Goal: Transaction & Acquisition: Book appointment/travel/reservation

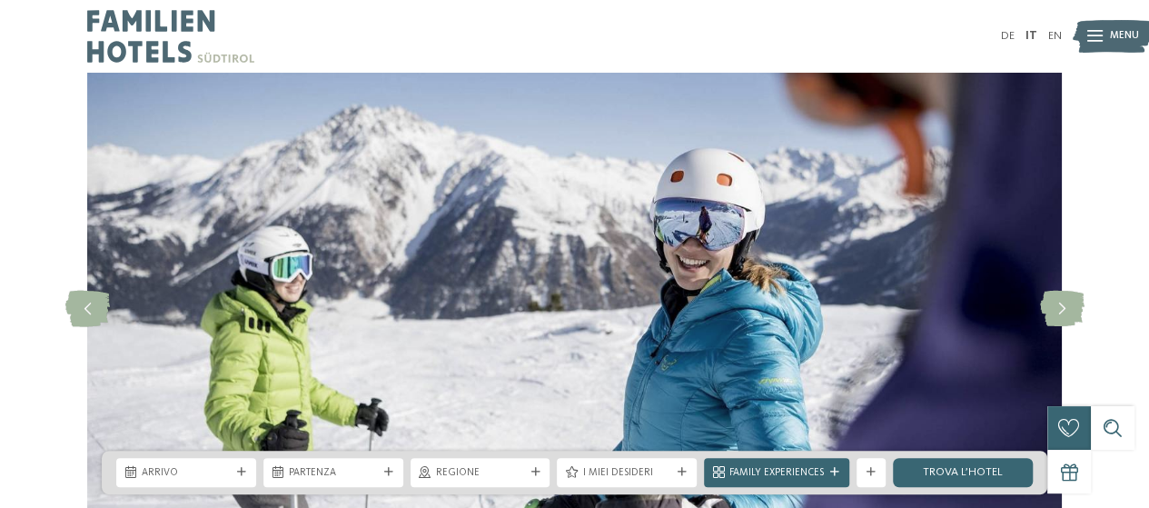
click at [1111, 37] on span "Menu" at bounding box center [1124, 36] width 29 height 15
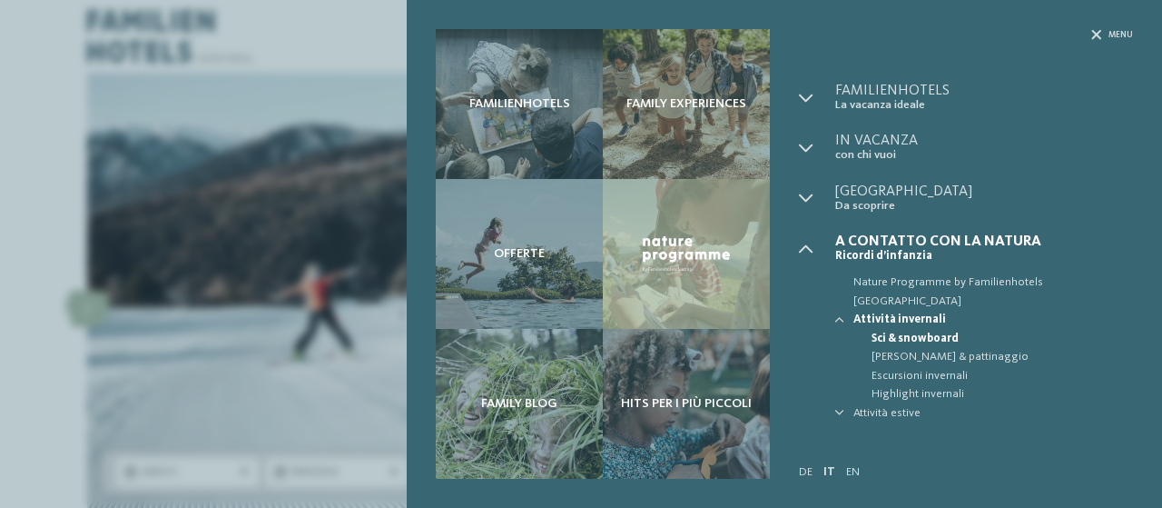
click at [905, 330] on span "Sci & snowboard" at bounding box center [1003, 339] width 262 height 18
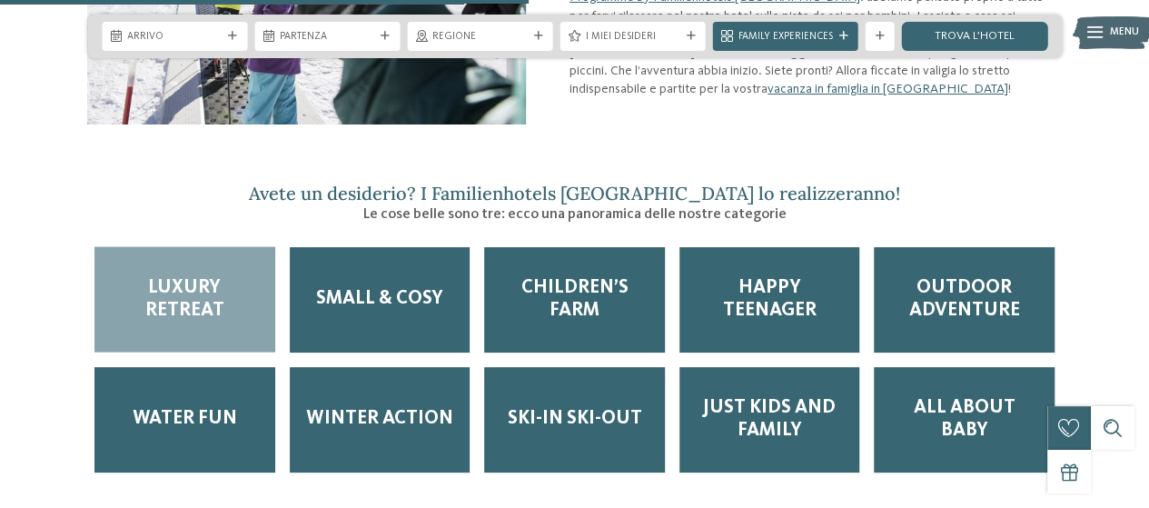
scroll to position [1907, 0]
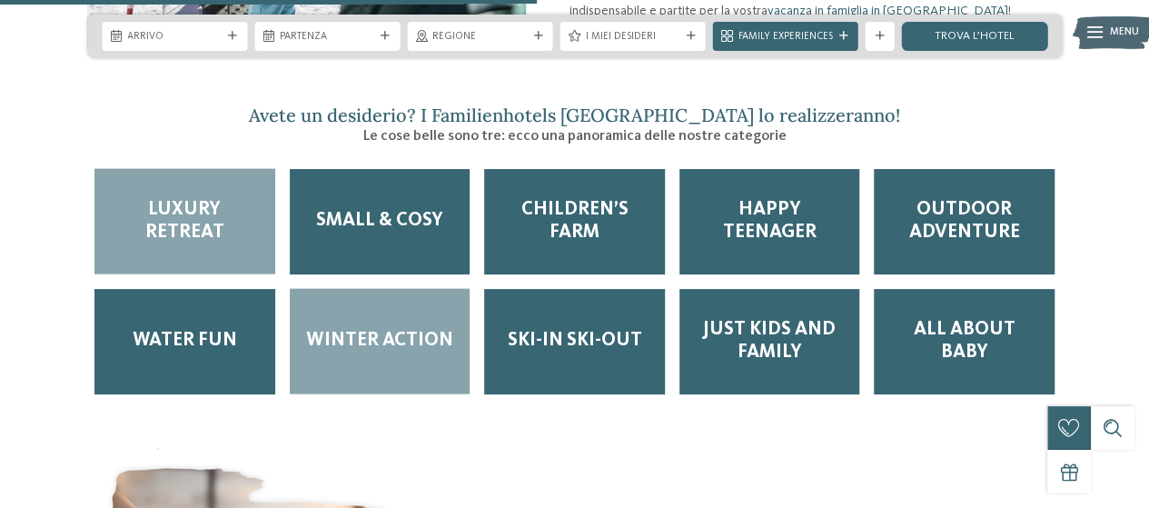
click at [394, 342] on div "Winter Action" at bounding box center [380, 341] width 181 height 105
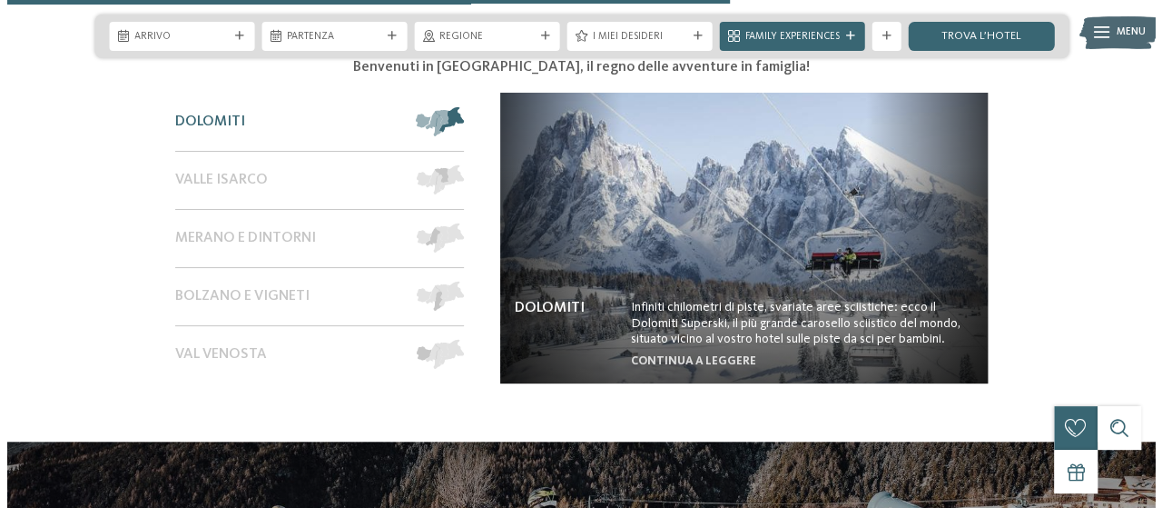
scroll to position [2542, 0]
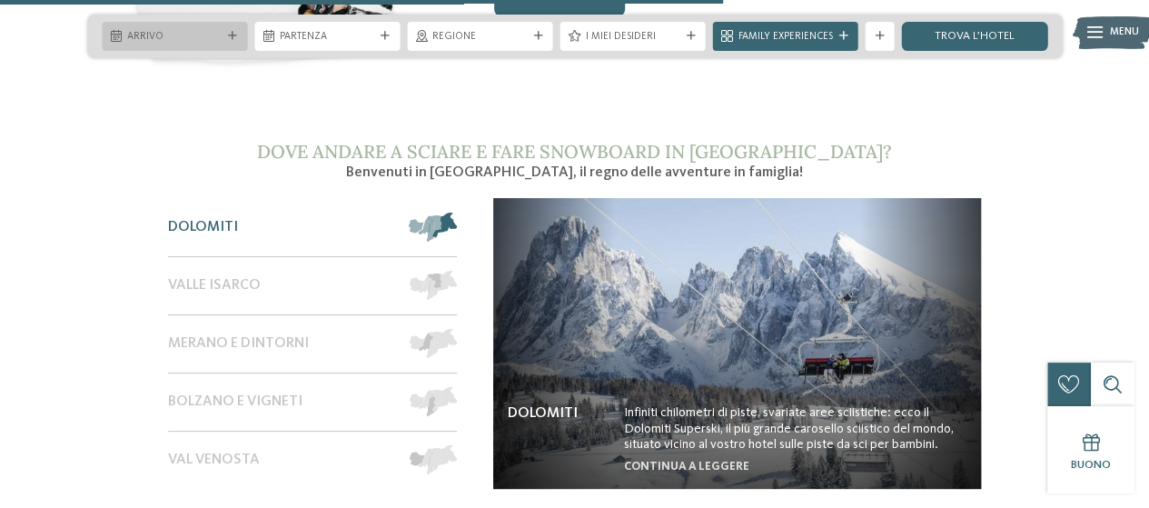
click at [234, 34] on icon at bounding box center [232, 36] width 9 height 9
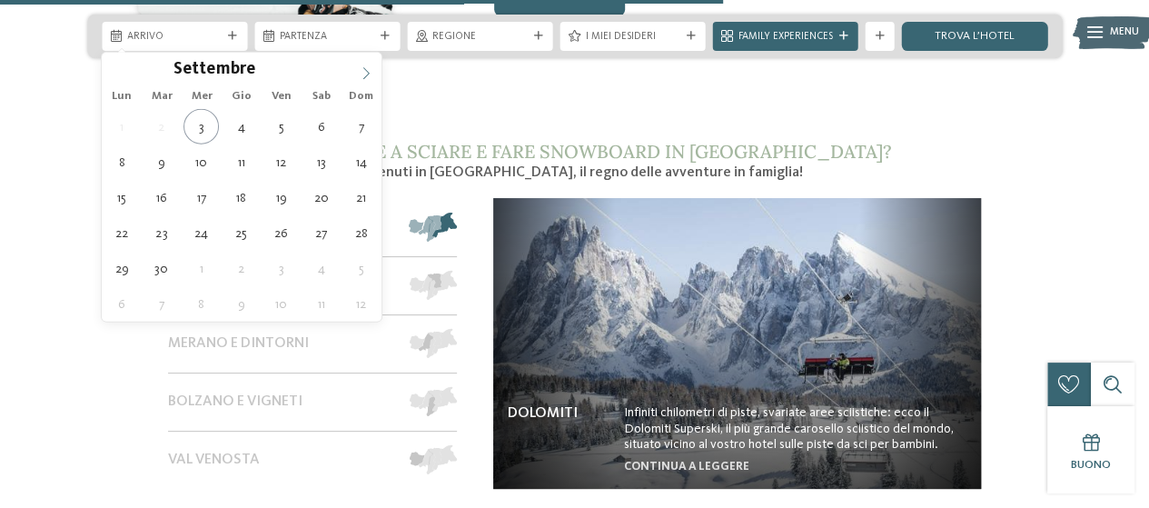
click at [376, 65] on span at bounding box center [365, 68] width 31 height 31
click at [374, 66] on span at bounding box center [365, 68] width 31 height 31
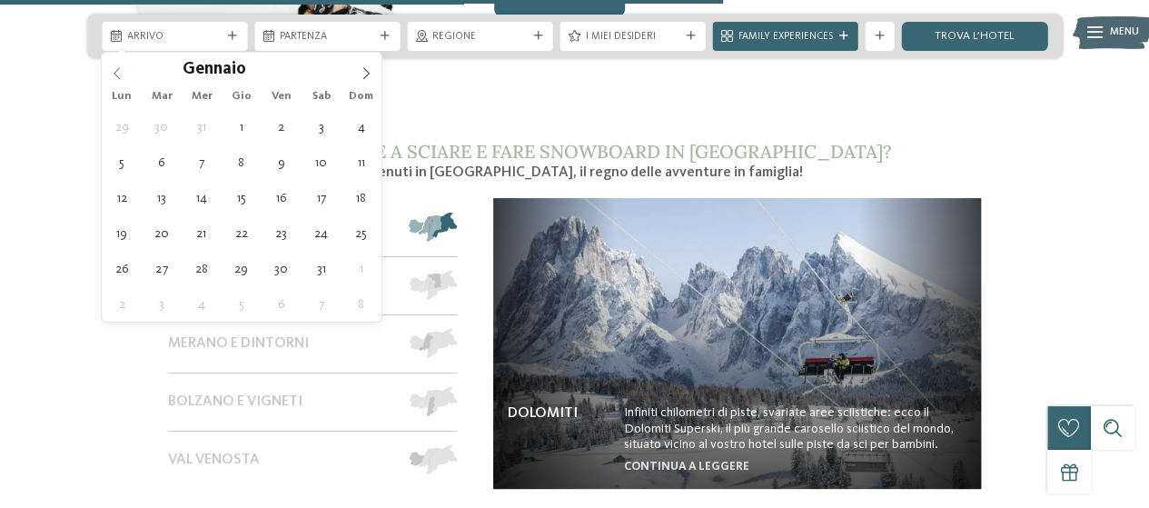
type input "****"
click at [108, 74] on span at bounding box center [117, 68] width 31 height 31
type div "[DATE]"
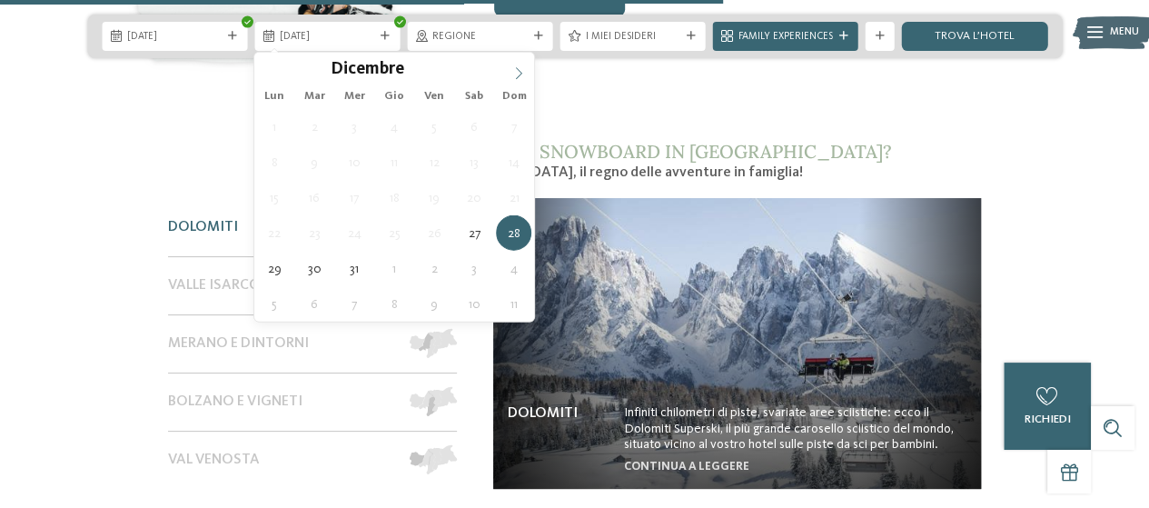
type input "****"
click at [514, 77] on icon at bounding box center [518, 73] width 13 height 13
type div "[DATE]"
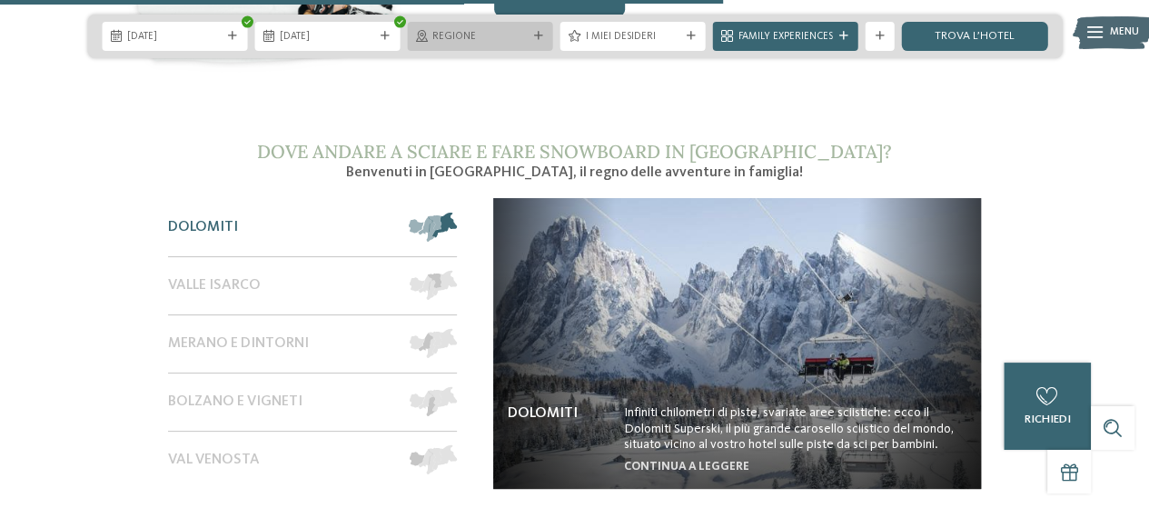
click at [532, 38] on div at bounding box center [538, 36] width 15 height 9
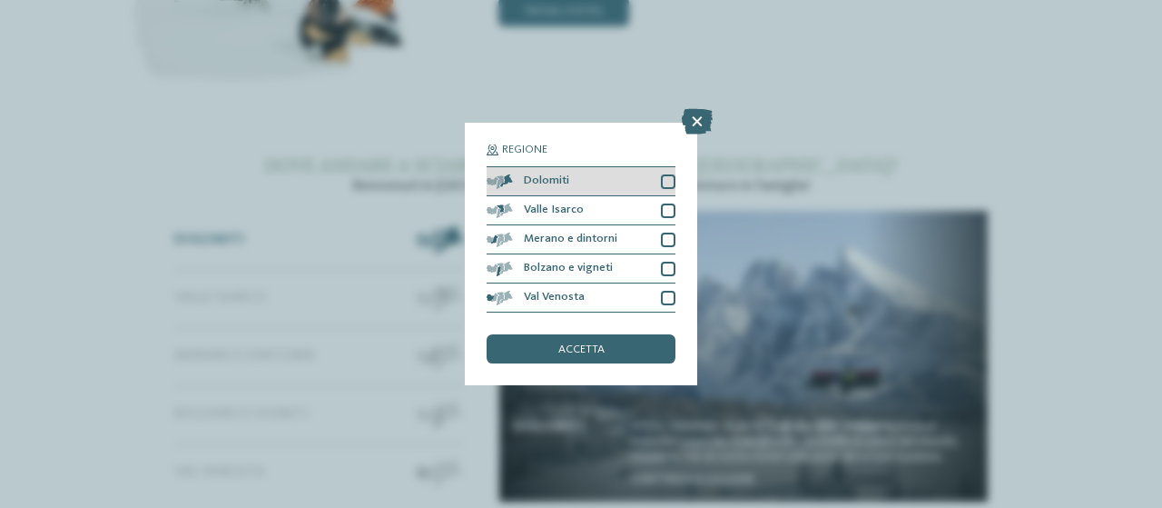
click at [670, 181] on div at bounding box center [668, 181] width 15 height 15
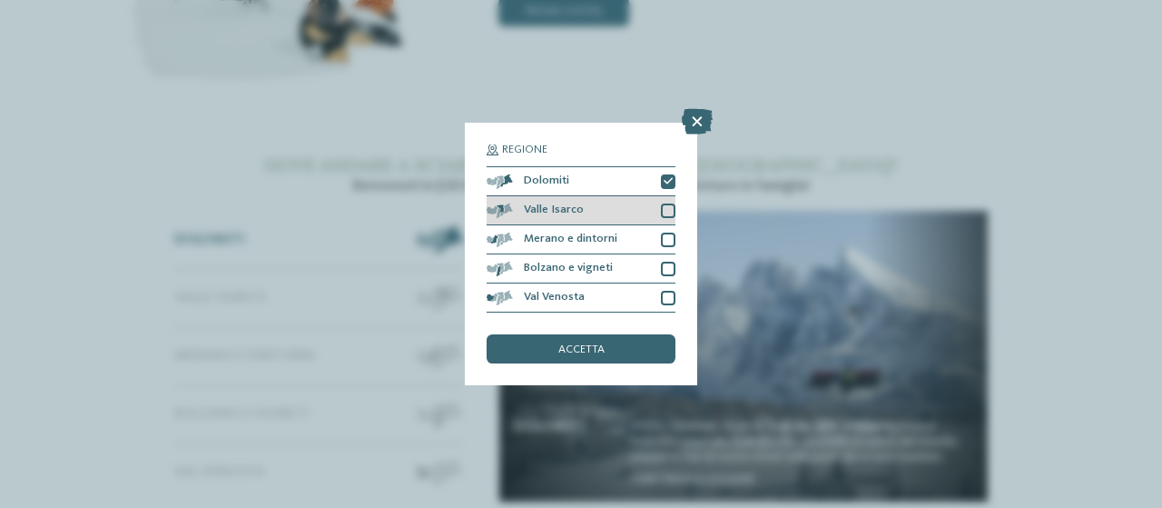
click at [672, 214] on div at bounding box center [668, 210] width 15 height 15
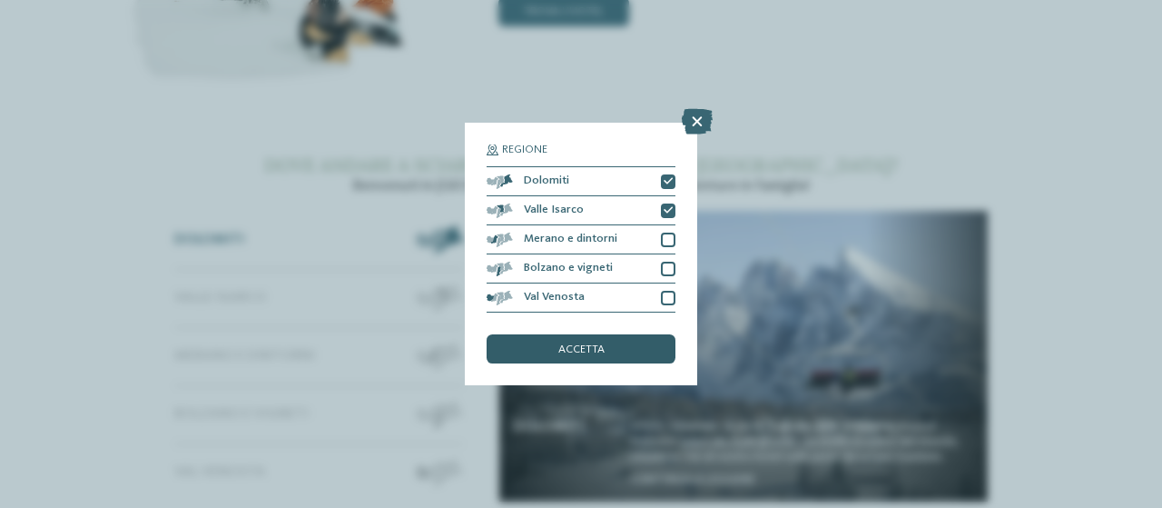
click at [610, 350] on div "accetta" at bounding box center [581, 348] width 189 height 29
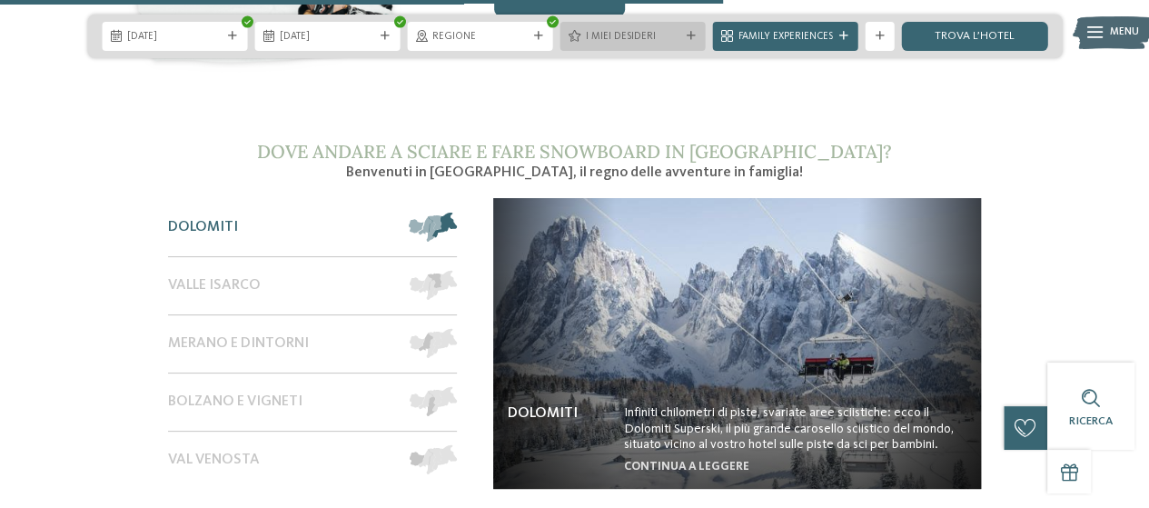
click at [664, 39] on span "I miei desideri" at bounding box center [633, 37] width 94 height 15
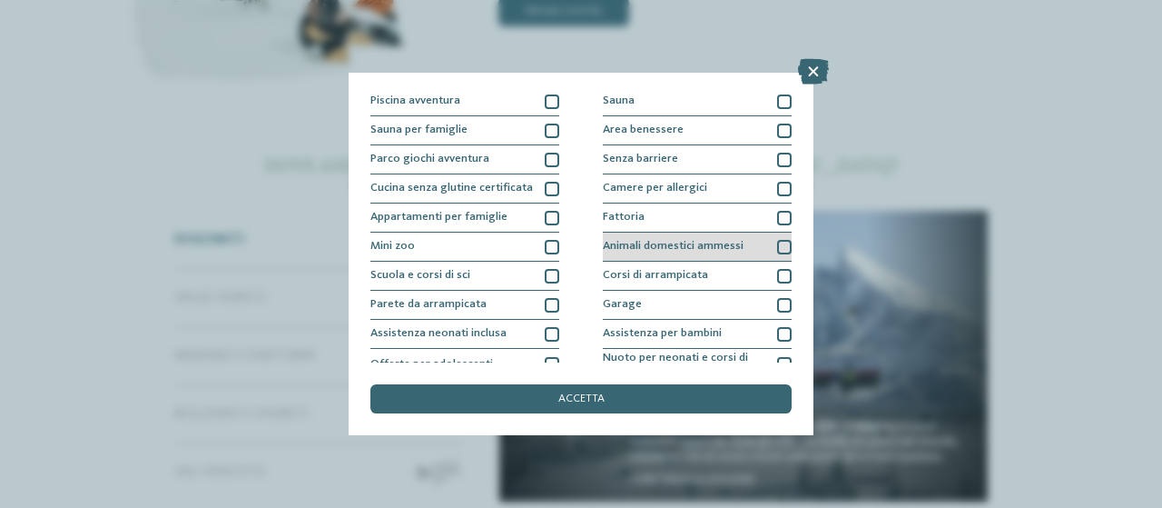
scroll to position [91, 0]
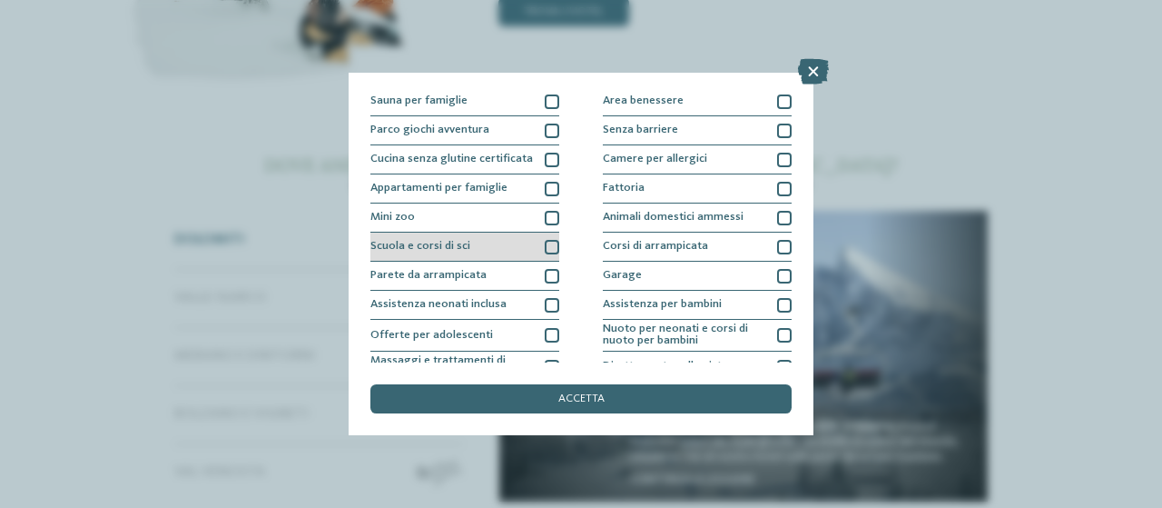
click at [548, 245] on div at bounding box center [552, 247] width 15 height 15
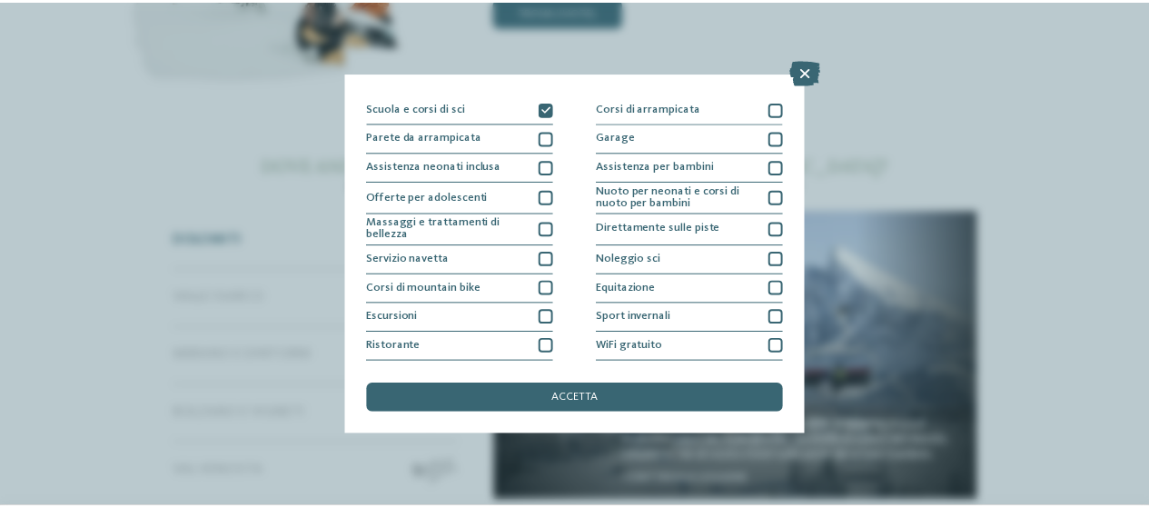
scroll to position [254, 0]
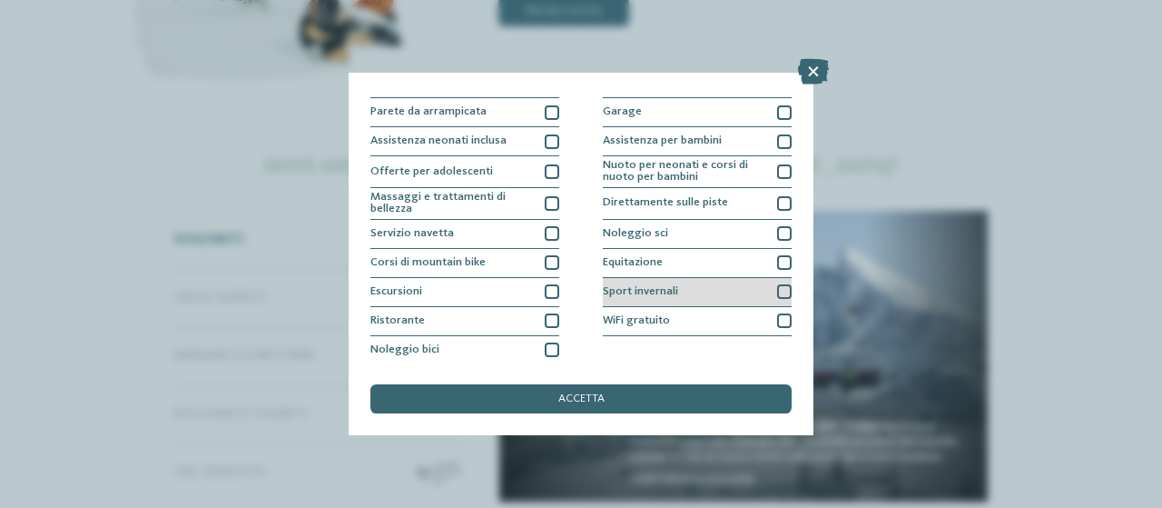
click at [777, 291] on div at bounding box center [784, 291] width 15 height 15
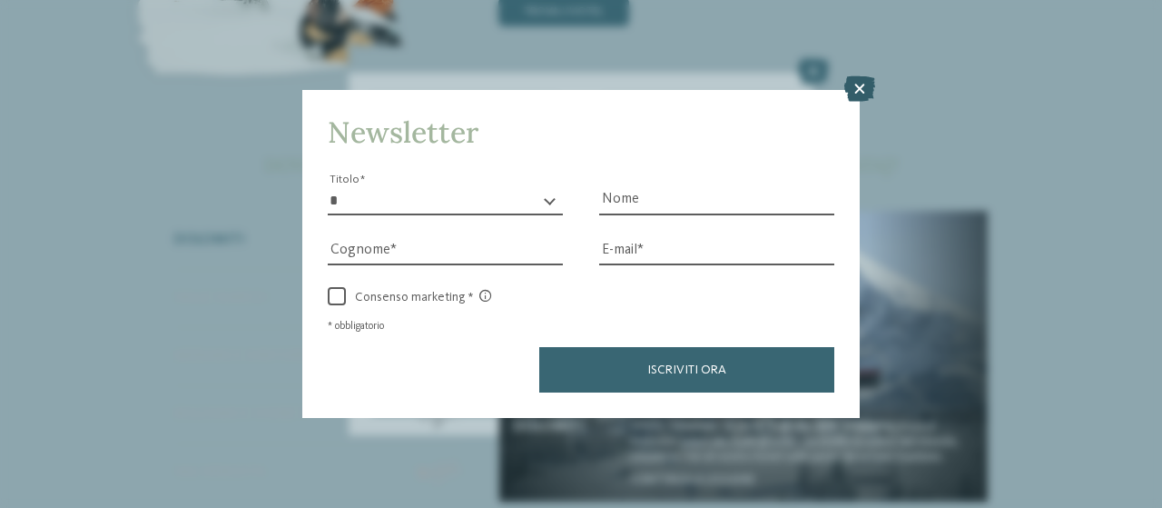
click at [848, 85] on icon at bounding box center [859, 88] width 31 height 25
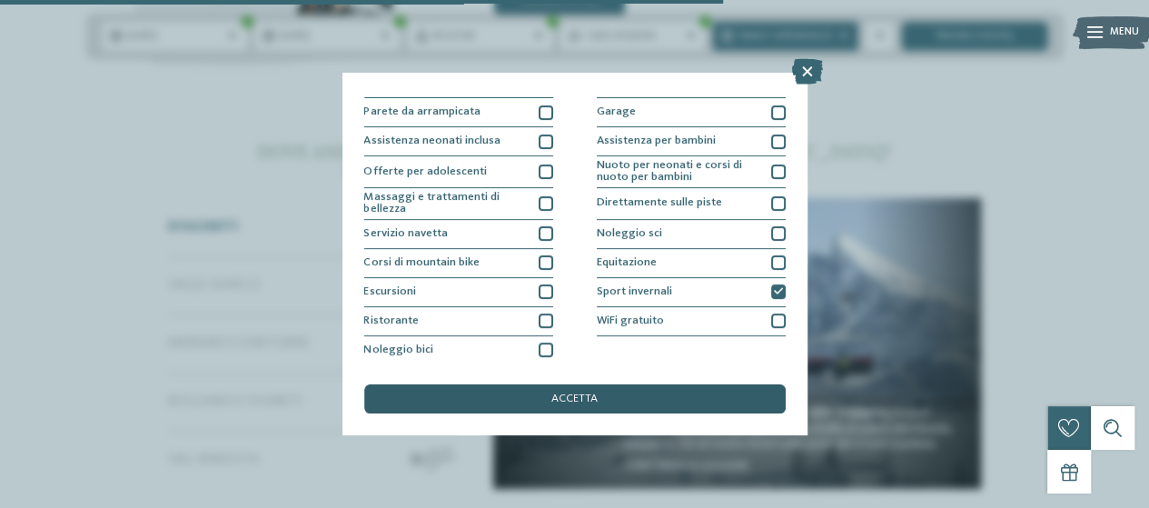
click at [608, 400] on div "accetta" at bounding box center [574, 398] width 421 height 29
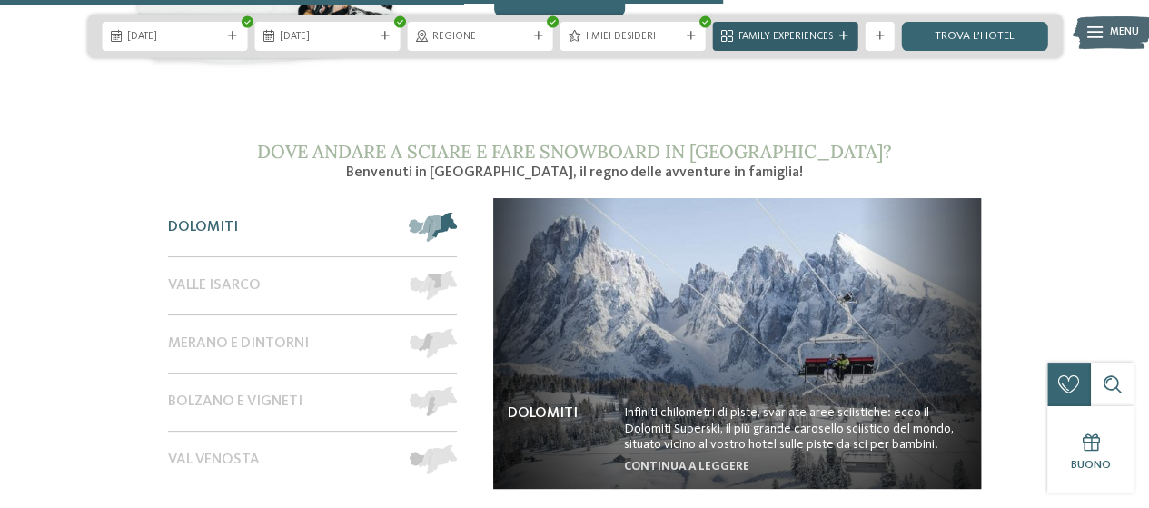
click at [795, 32] on span "Family Experiences" at bounding box center [785, 37] width 94 height 15
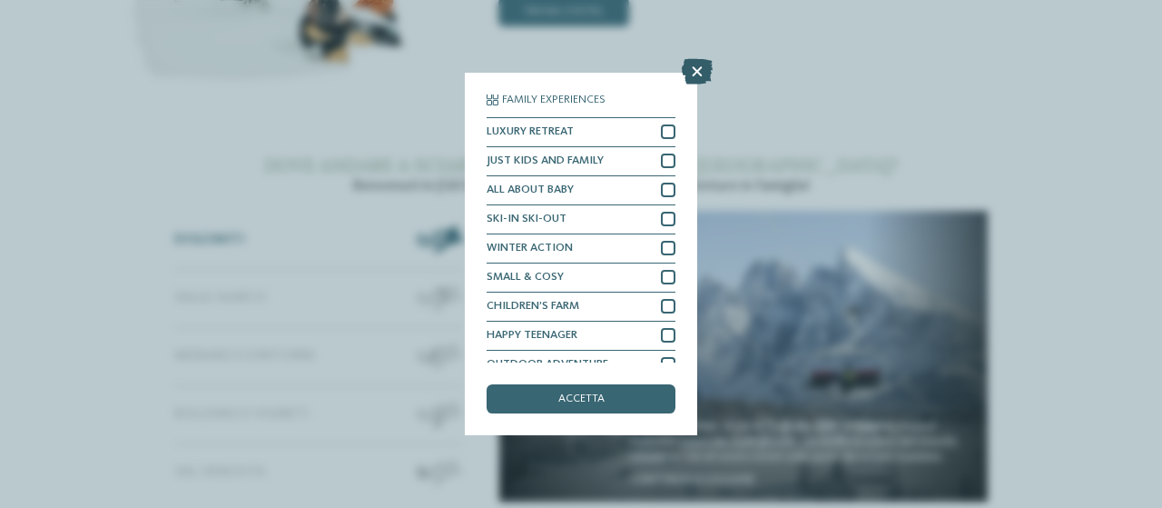
click at [695, 72] on icon at bounding box center [697, 71] width 31 height 25
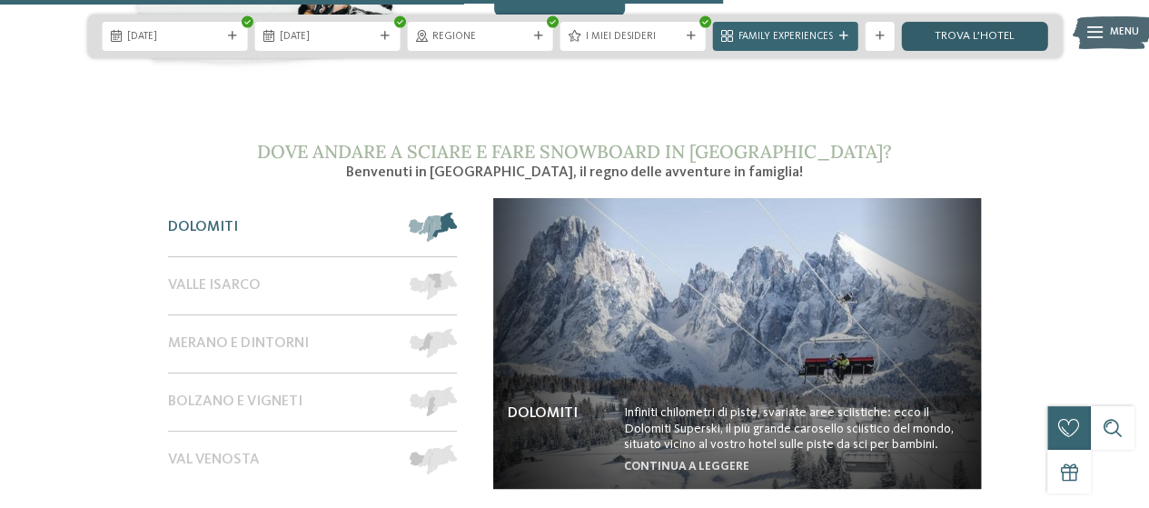
click at [1006, 41] on link "trova l’hotel" at bounding box center [974, 36] width 145 height 29
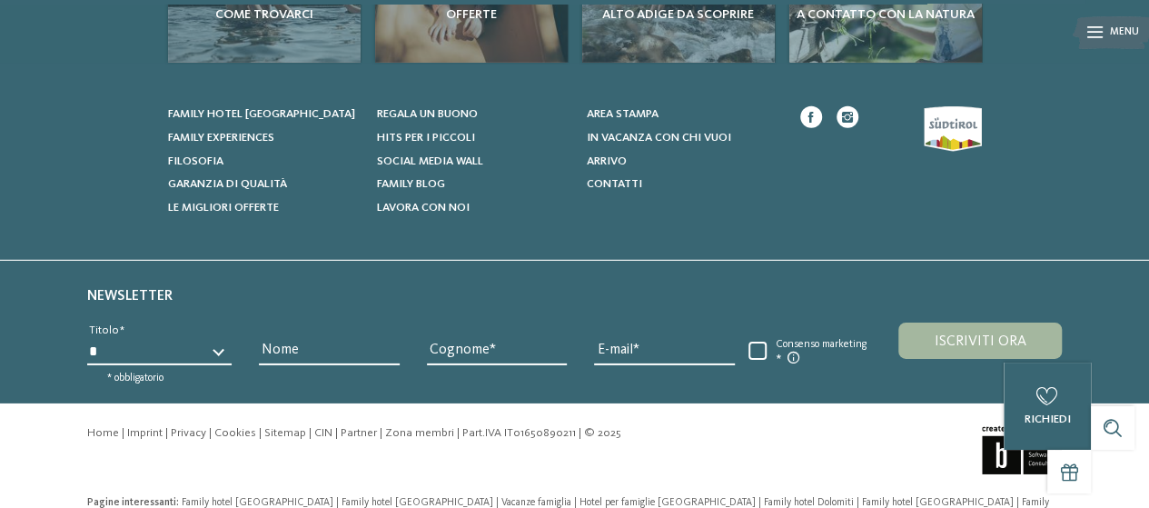
scroll to position [2794, 0]
